Goal: Check status: Check status

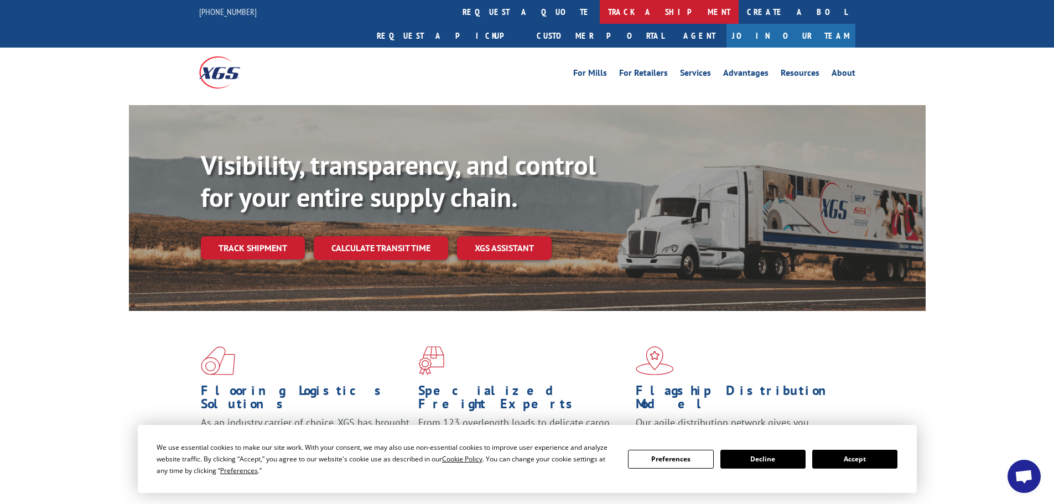
click at [600, 8] on link "track a shipment" at bounding box center [669, 12] width 139 height 24
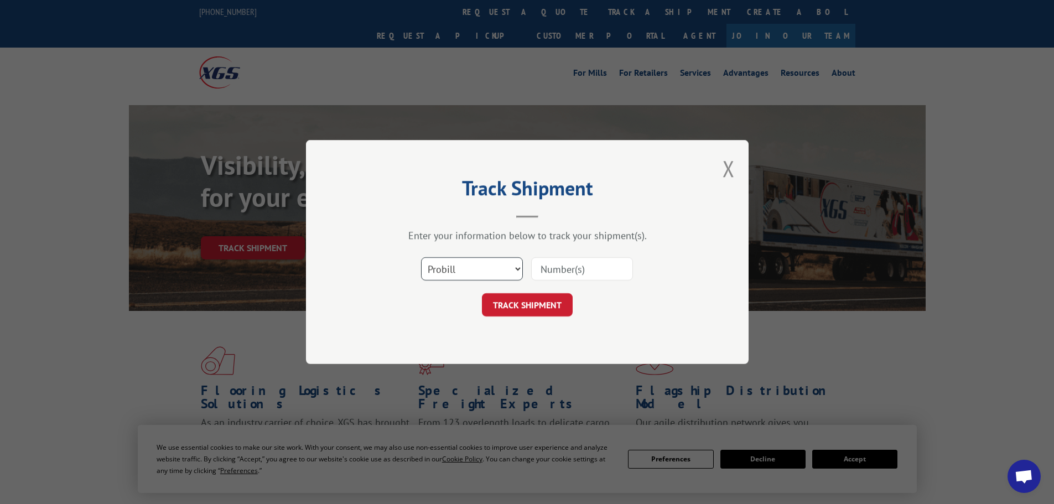
click at [498, 263] on select "Select category... Probill BOL PO" at bounding box center [472, 268] width 102 height 23
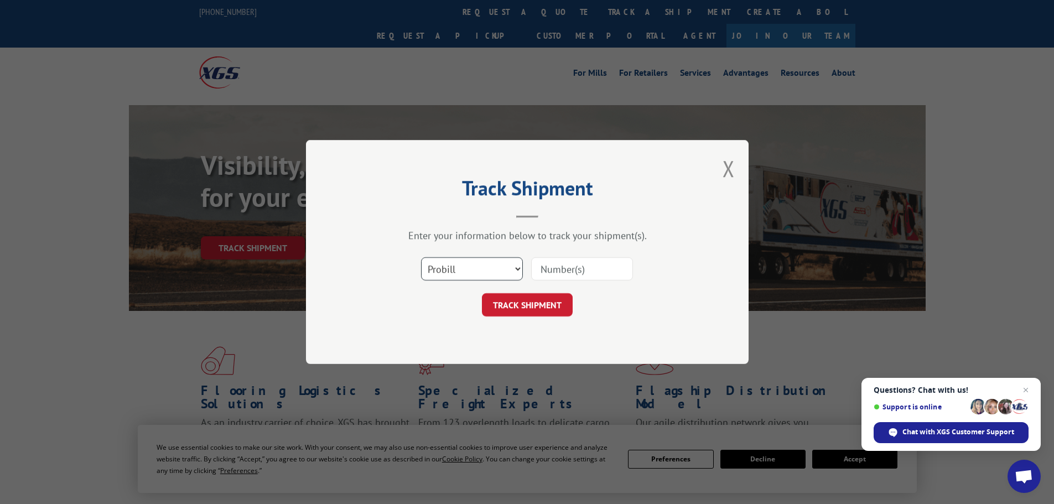
select select "po"
click at [421, 257] on select "Select category... Probill BOL PO" at bounding box center [472, 268] width 102 height 23
click at [554, 271] on input at bounding box center [582, 268] width 102 height 23
type input "38549580"
click button "TRACK SHIPMENT" at bounding box center [527, 304] width 91 height 23
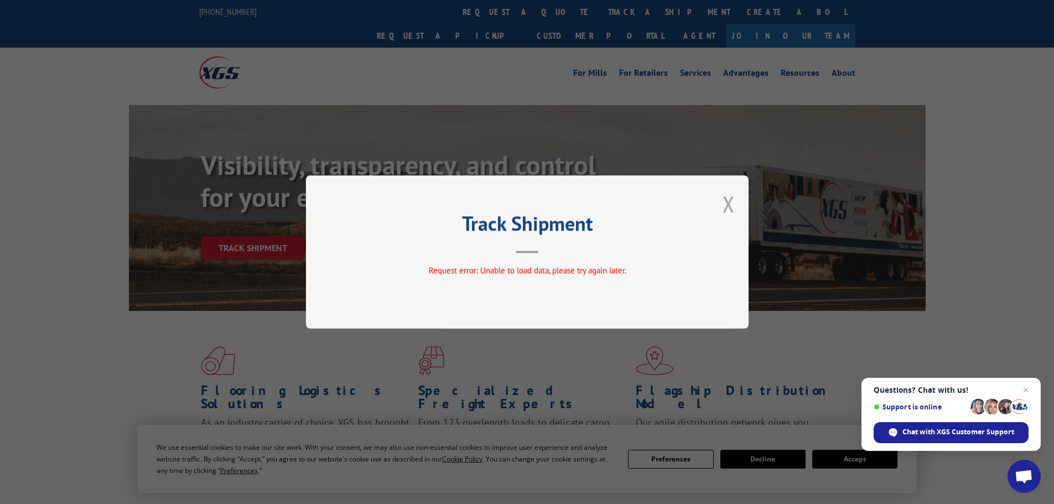
click at [727, 198] on button "Close modal" at bounding box center [729, 203] width 12 height 29
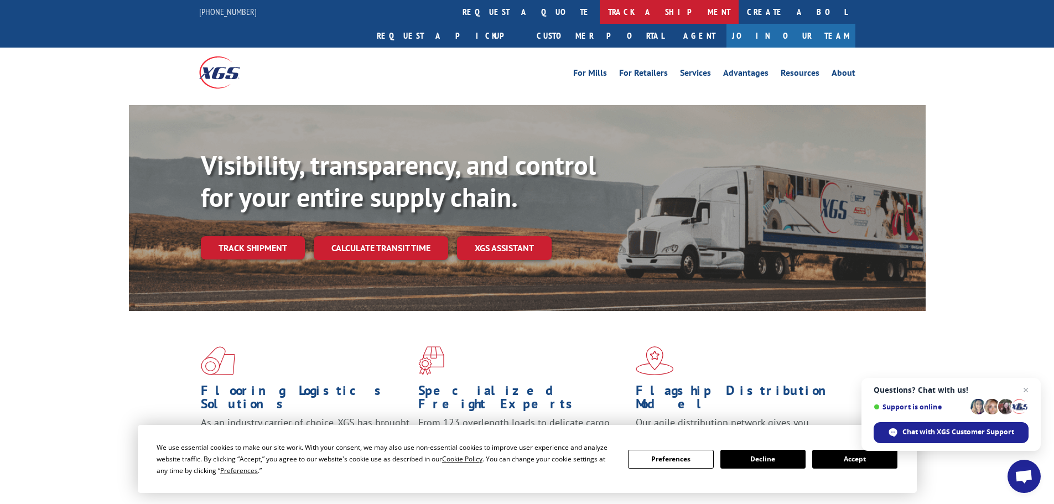
click at [600, 10] on link "track a shipment" at bounding box center [669, 12] width 139 height 24
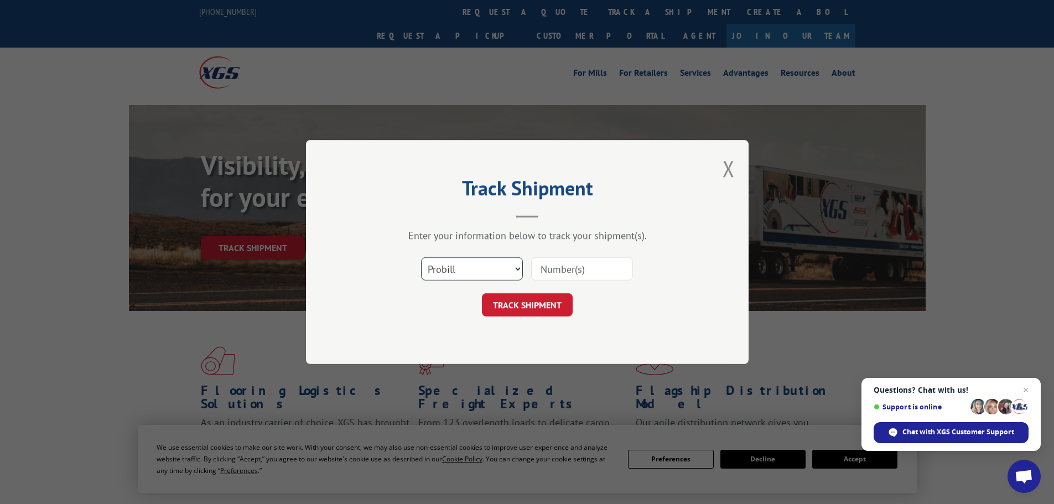
click at [456, 263] on select "Select category... Probill BOL PO" at bounding box center [472, 268] width 102 height 23
select select "po"
click at [421, 257] on select "Select category... Probill BOL PO" at bounding box center [472, 268] width 102 height 23
click at [540, 263] on input at bounding box center [582, 268] width 102 height 23
type input "38549580"
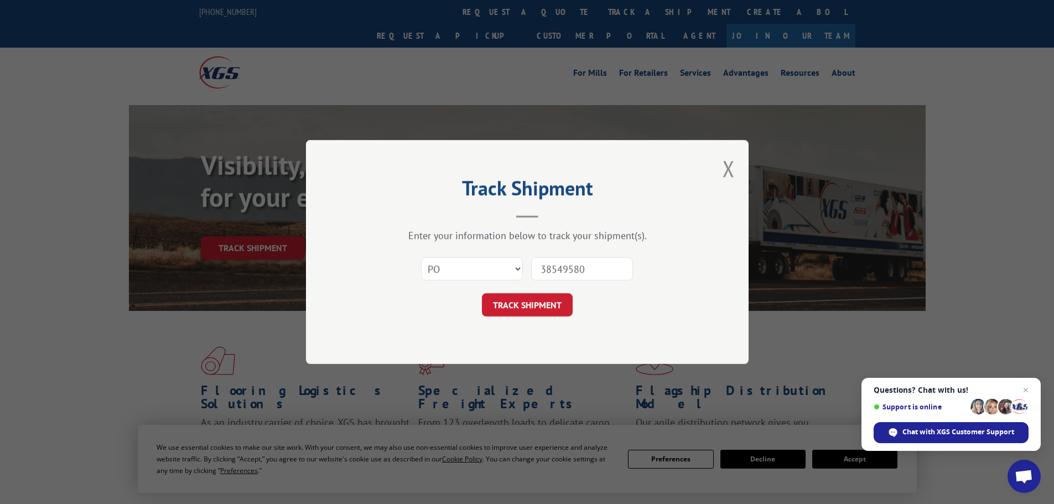
click at [482, 293] on button "TRACK SHIPMENT" at bounding box center [527, 304] width 91 height 23
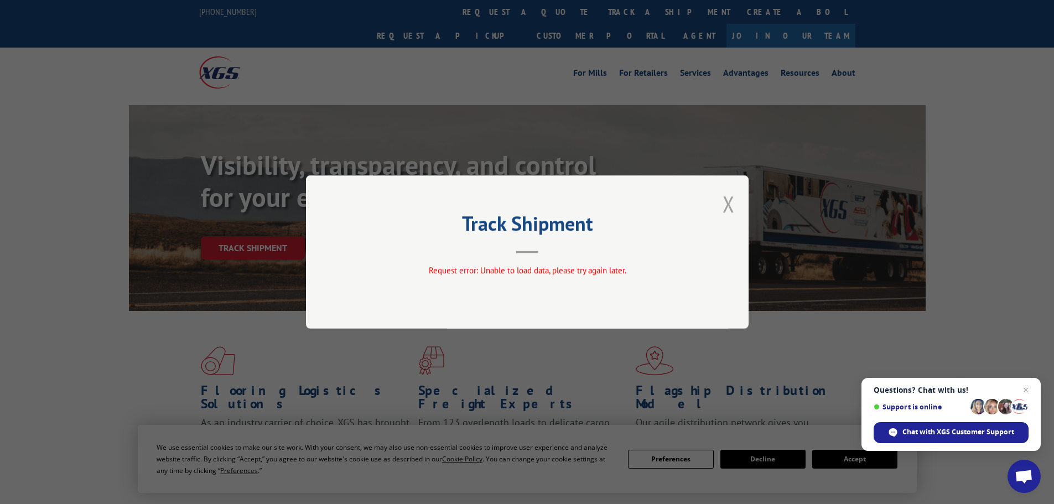
click at [725, 198] on button "Close modal" at bounding box center [729, 203] width 12 height 29
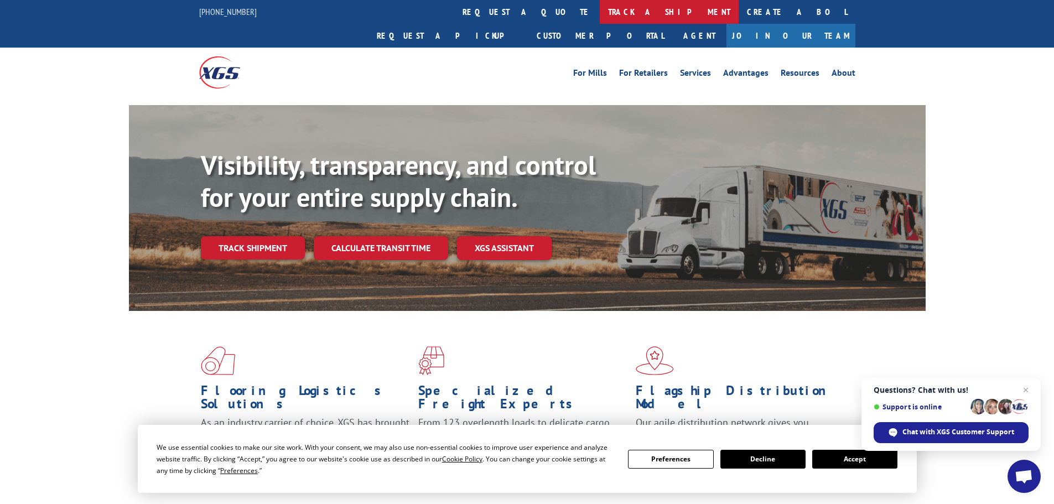
click at [600, 8] on link "track a shipment" at bounding box center [669, 12] width 139 height 24
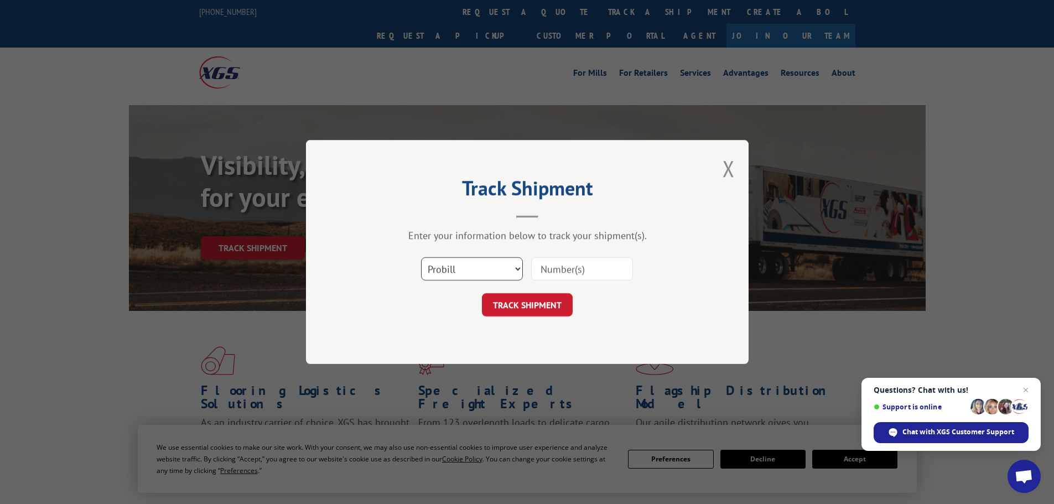
click at [493, 271] on select "Select category... Probill BOL PO" at bounding box center [472, 268] width 102 height 23
click at [588, 268] on input at bounding box center [582, 268] width 102 height 23
paste input "17517931"
type input "17517931"
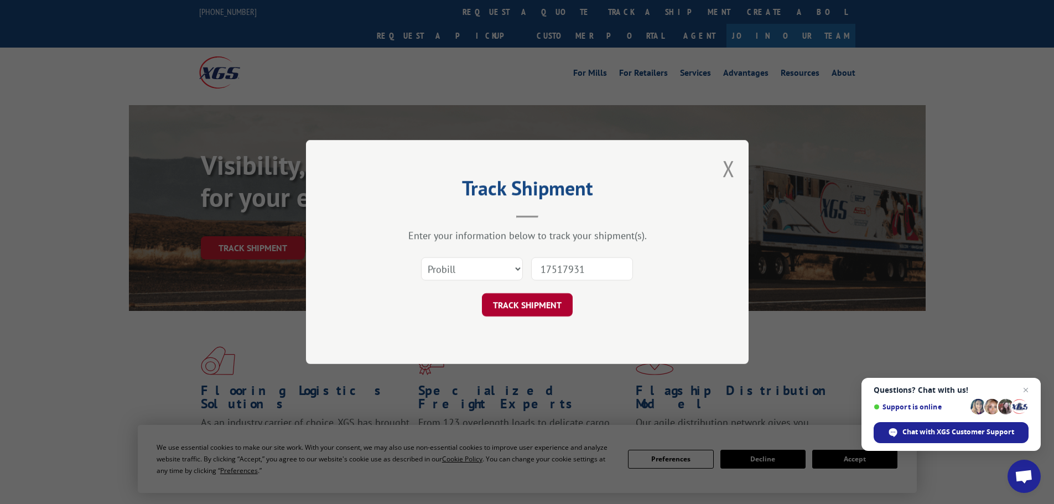
click at [533, 301] on button "TRACK SHIPMENT" at bounding box center [527, 304] width 91 height 23
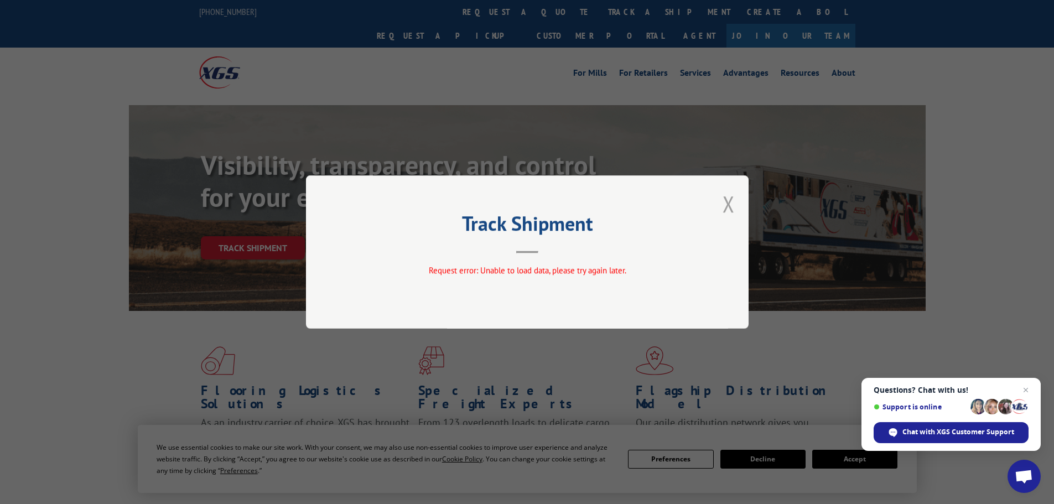
click at [725, 205] on button "Close modal" at bounding box center [729, 203] width 12 height 29
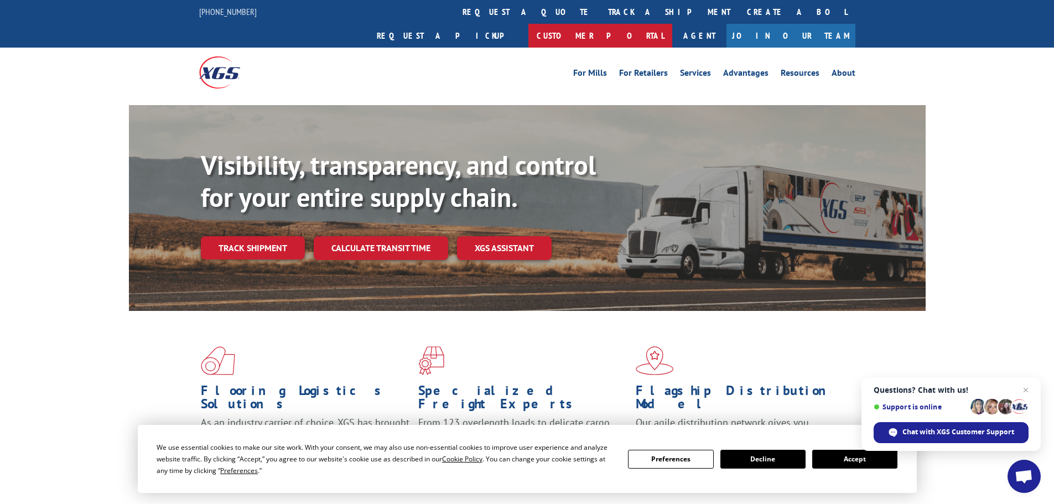
click at [673, 24] on link "Customer Portal" at bounding box center [601, 36] width 144 height 24
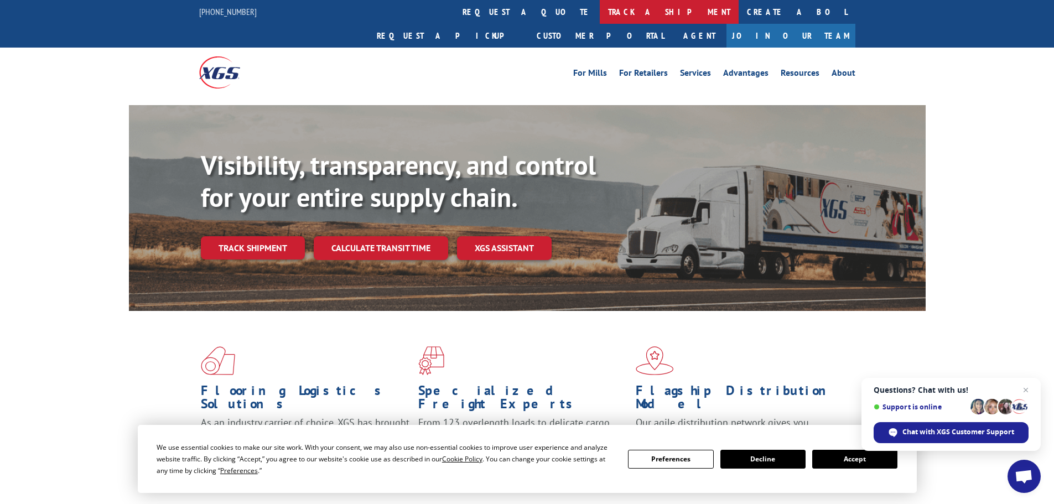
click at [600, 11] on link "track a shipment" at bounding box center [669, 12] width 139 height 24
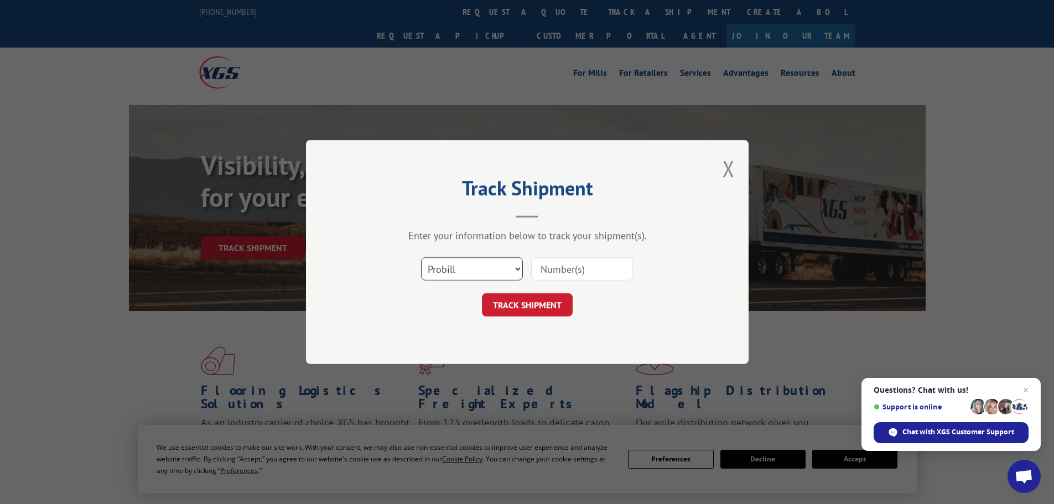
click at [436, 265] on select "Select category... Probill BOL PO" at bounding box center [472, 268] width 102 height 23
select select "po"
click at [421, 257] on select "Select category... Probill BOL PO" at bounding box center [472, 268] width 102 height 23
click at [545, 266] on input at bounding box center [582, 268] width 102 height 23
type input "38549768"
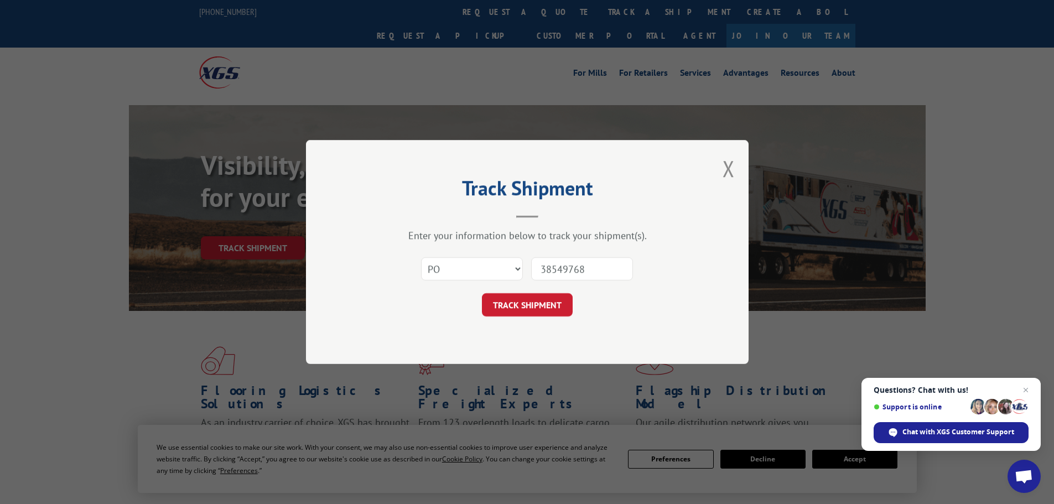
click at [482, 293] on button "TRACK SHIPMENT" at bounding box center [527, 304] width 91 height 23
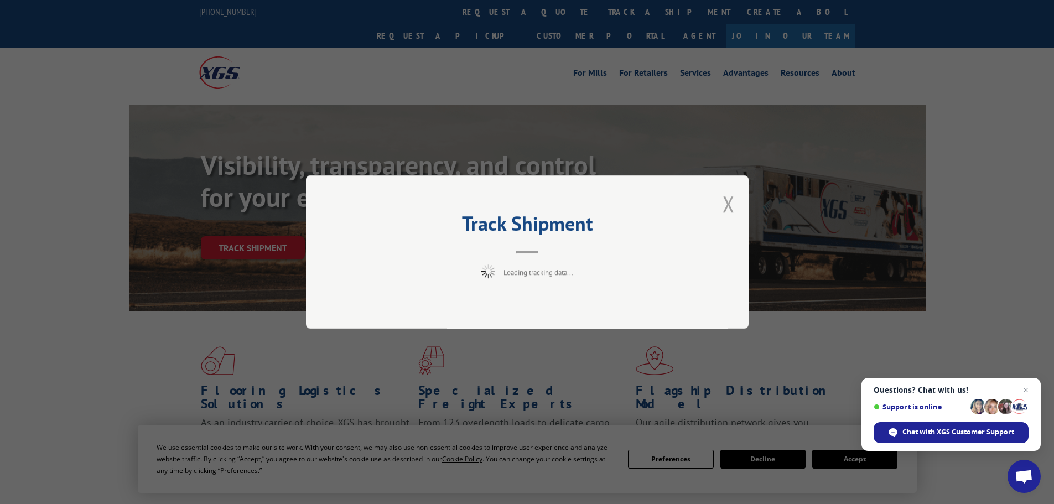
click at [727, 200] on button "Close modal" at bounding box center [729, 203] width 12 height 29
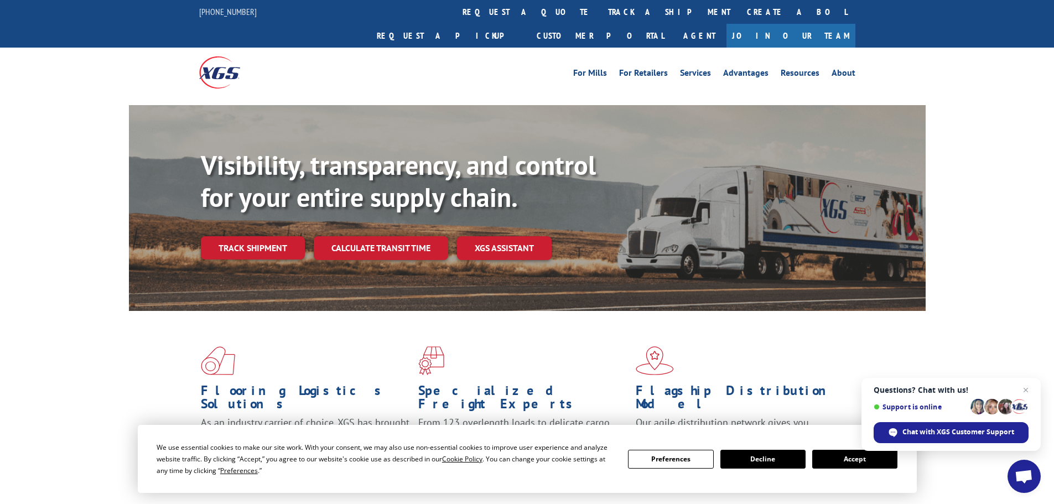
click at [850, 459] on button "Accept" at bounding box center [855, 459] width 85 height 19
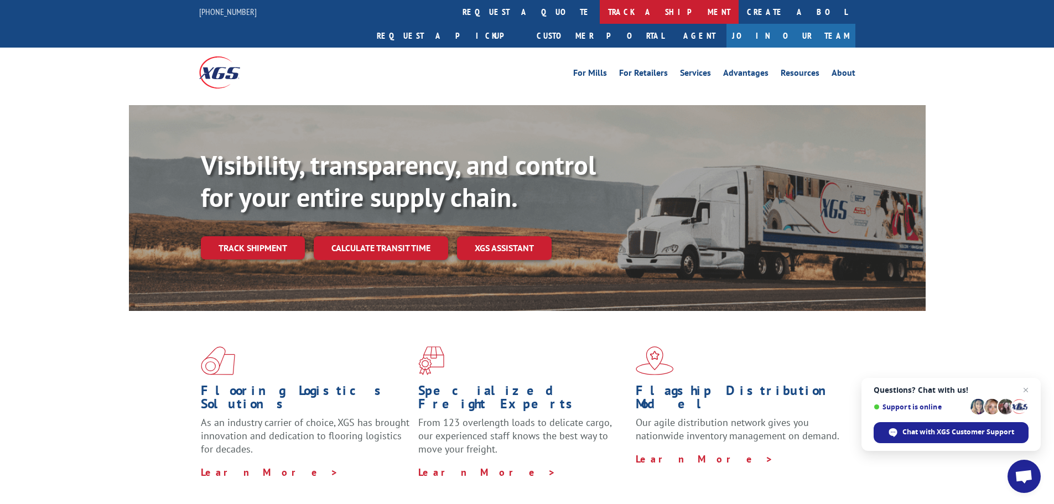
click at [600, 9] on link "track a shipment" at bounding box center [669, 12] width 139 height 24
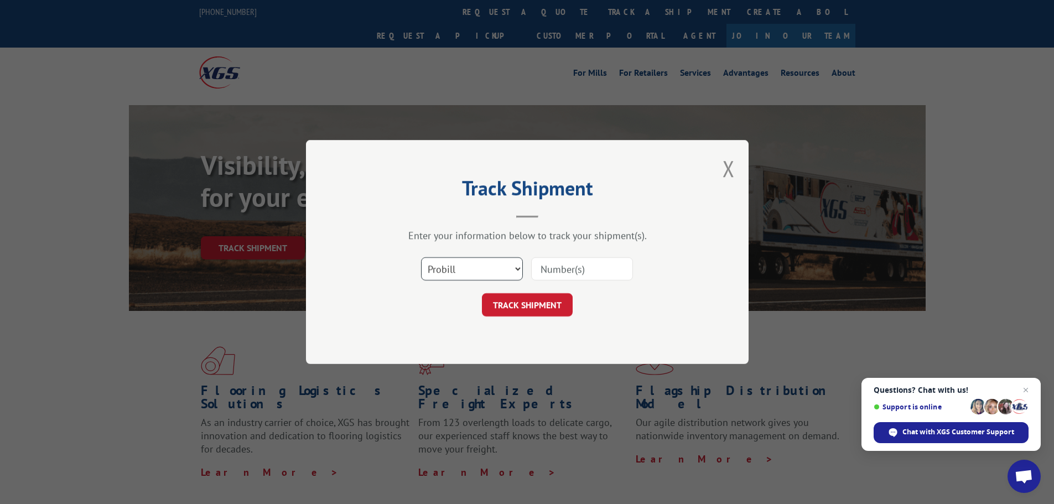
click at [465, 271] on select "Select category... Probill BOL PO" at bounding box center [472, 268] width 102 height 23
select select "po"
click at [421, 257] on select "Select category... Probill BOL PO" at bounding box center [472, 268] width 102 height 23
click at [552, 269] on input at bounding box center [582, 268] width 102 height 23
type input "38549768"
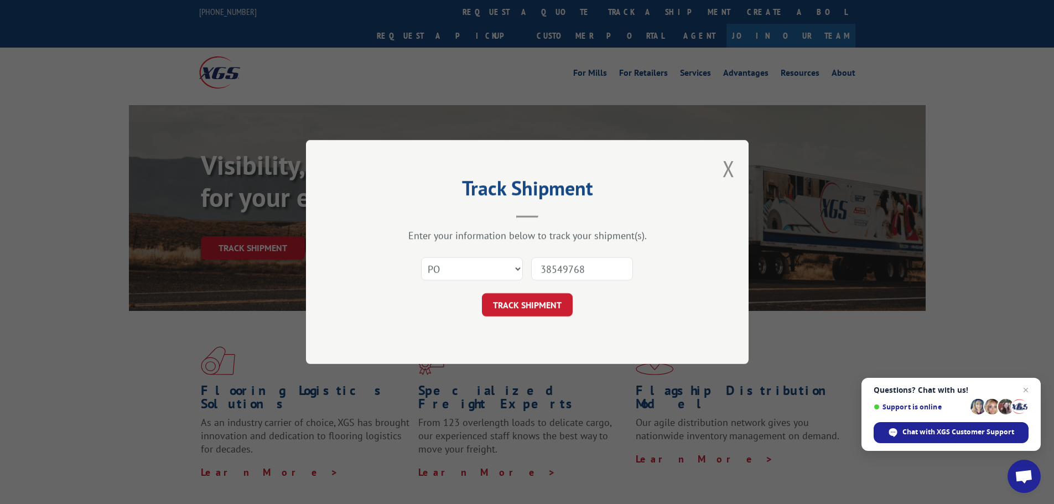
click at [482, 293] on button "TRACK SHIPMENT" at bounding box center [527, 304] width 91 height 23
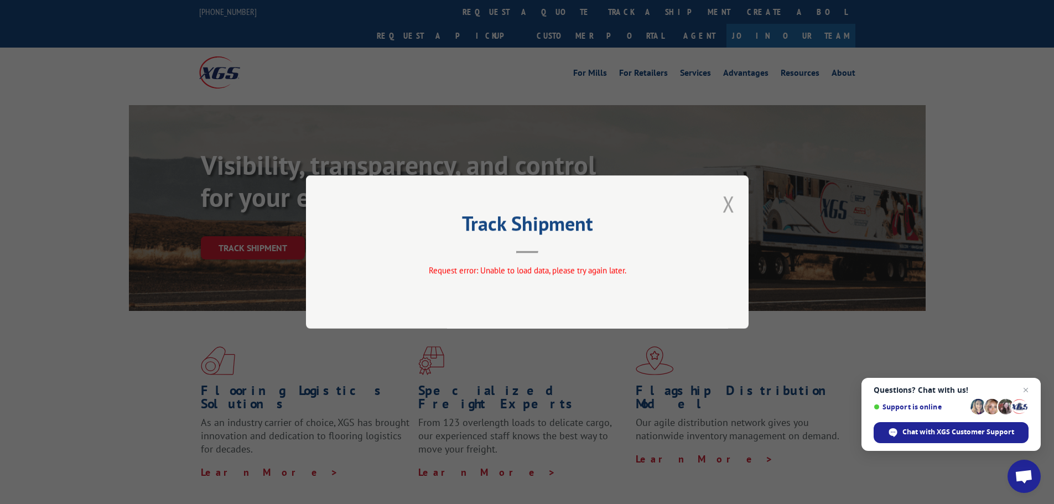
click at [725, 204] on button "Close modal" at bounding box center [729, 203] width 12 height 29
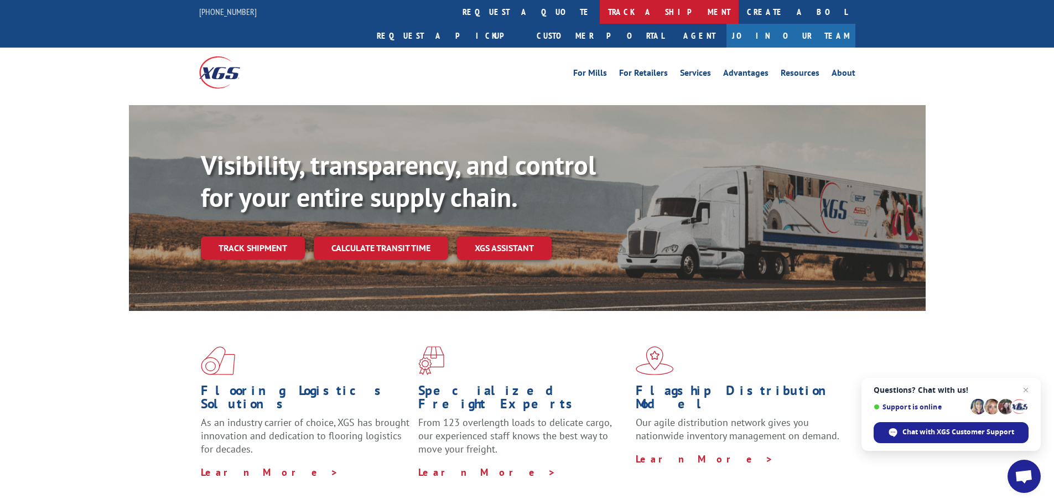
click at [600, 12] on link "track a shipment" at bounding box center [669, 12] width 139 height 24
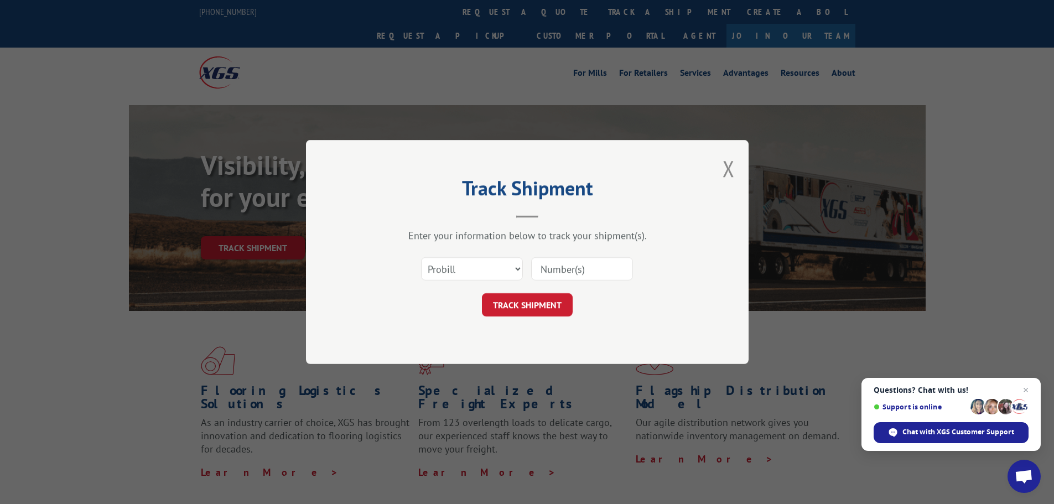
click at [573, 267] on input at bounding box center [582, 268] width 102 height 23
paste input "17616302"
type input "17616302"
click at [529, 304] on button "TRACK SHIPMENT" at bounding box center [527, 304] width 91 height 23
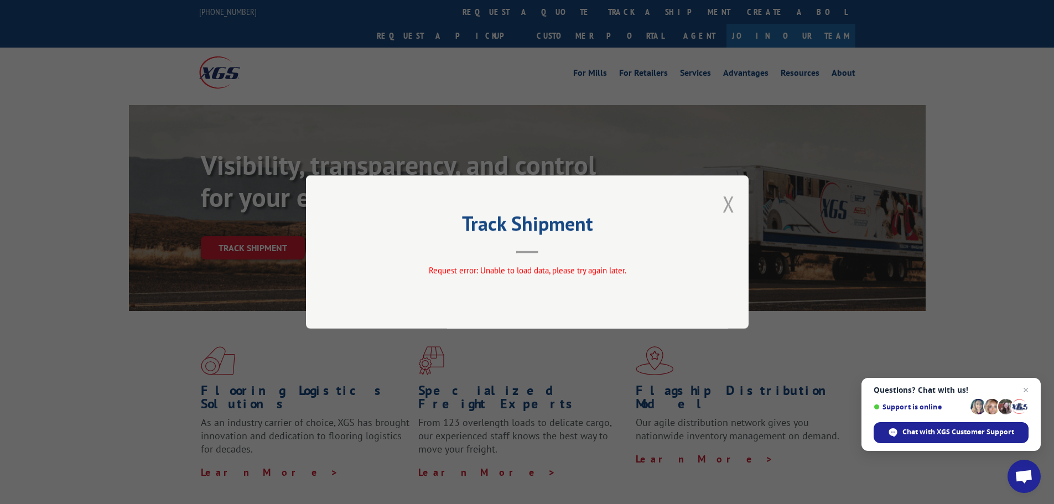
click at [728, 200] on button "Close modal" at bounding box center [729, 203] width 12 height 29
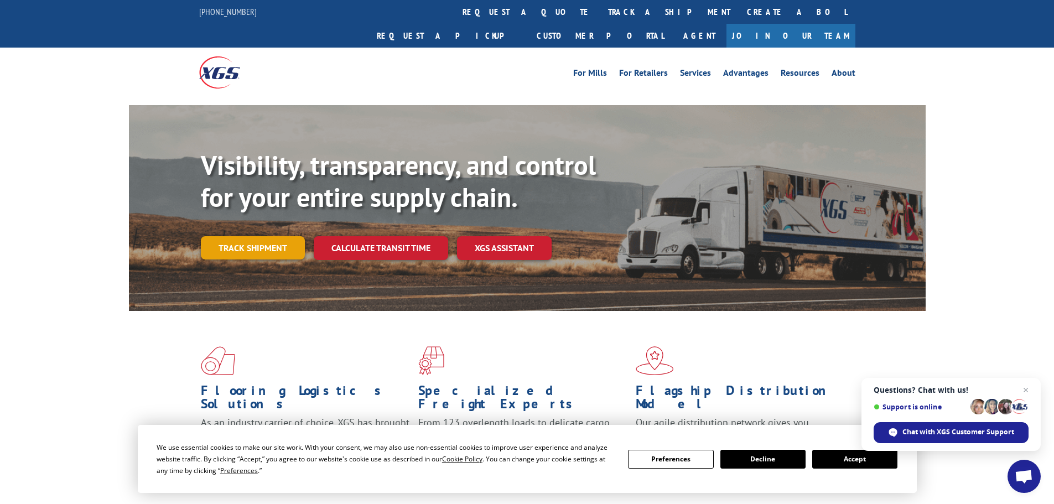
click at [234, 236] on link "Track shipment" at bounding box center [253, 247] width 104 height 23
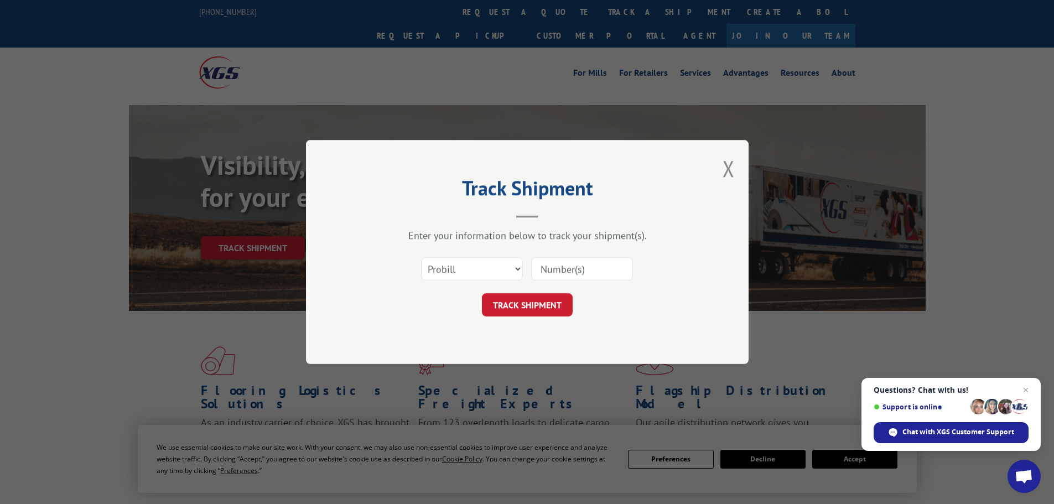
click at [554, 271] on input at bounding box center [582, 268] width 102 height 23
paste input "17517931"
type input "17517931"
click at [538, 303] on button "TRACK SHIPMENT" at bounding box center [527, 304] width 91 height 23
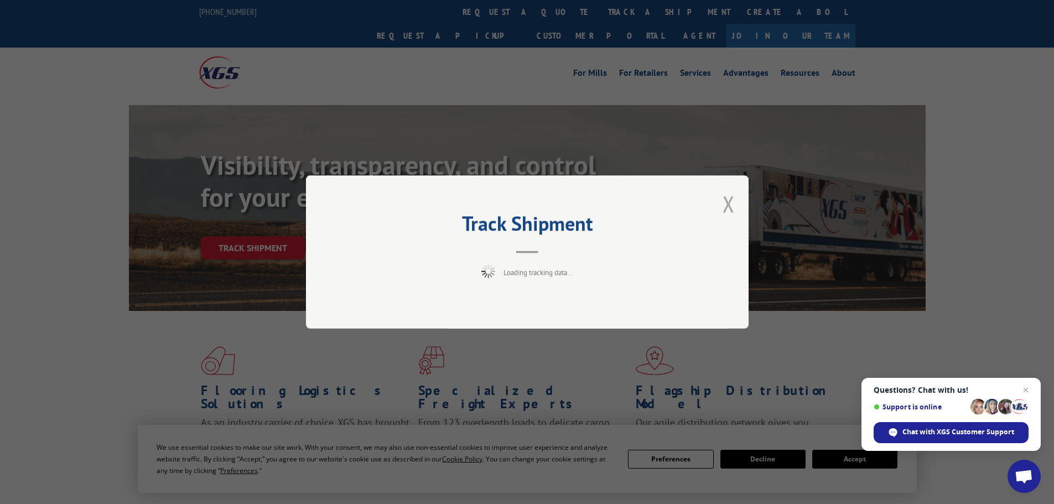
click at [728, 200] on button "Close modal" at bounding box center [729, 203] width 12 height 29
